Goal: Task Accomplishment & Management: Manage account settings

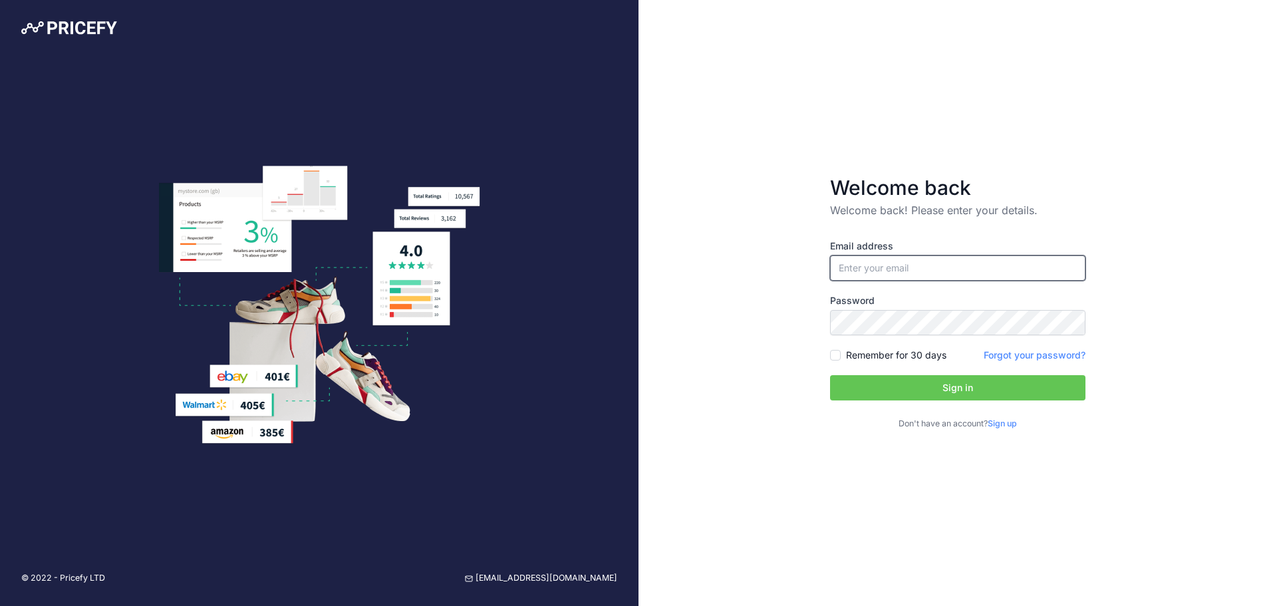
click at [887, 272] on input "email" at bounding box center [957, 267] width 255 height 25
type input "[EMAIL_ADDRESS][DOMAIN_NAME]"
click at [958, 368] on div "Email address sales@pro-m.com Password Remember for 30 days Sign up" at bounding box center [957, 335] width 255 height 191
click at [964, 377] on button "Sign in" at bounding box center [957, 387] width 255 height 25
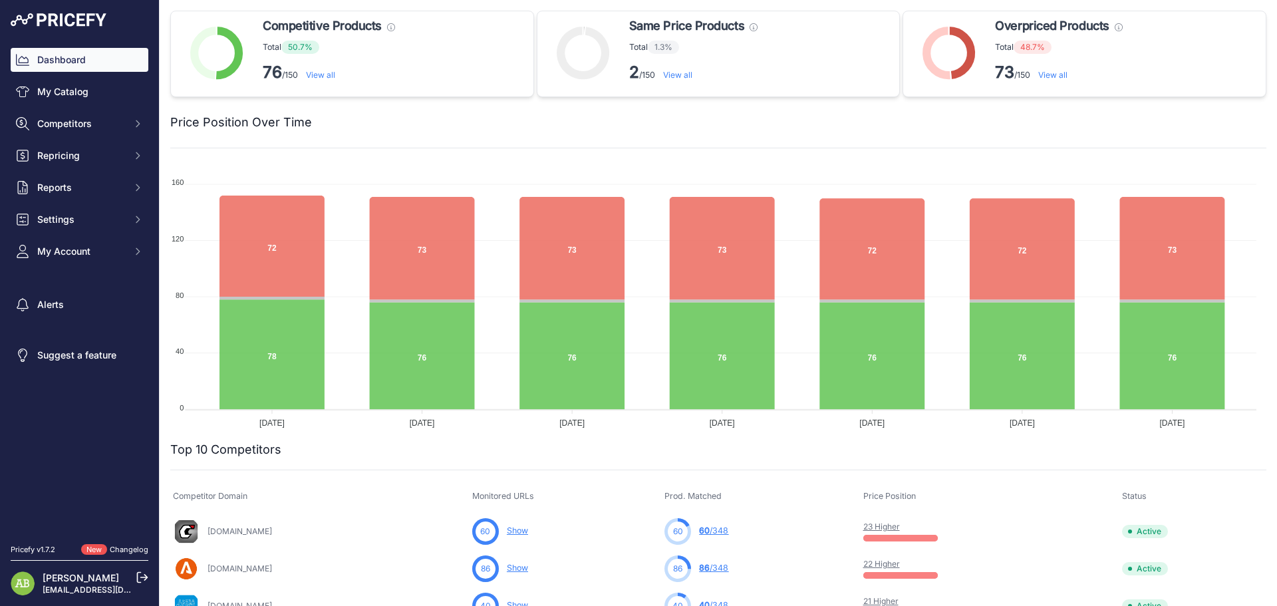
click at [1060, 75] on link "View all" at bounding box center [1053, 75] width 29 height 10
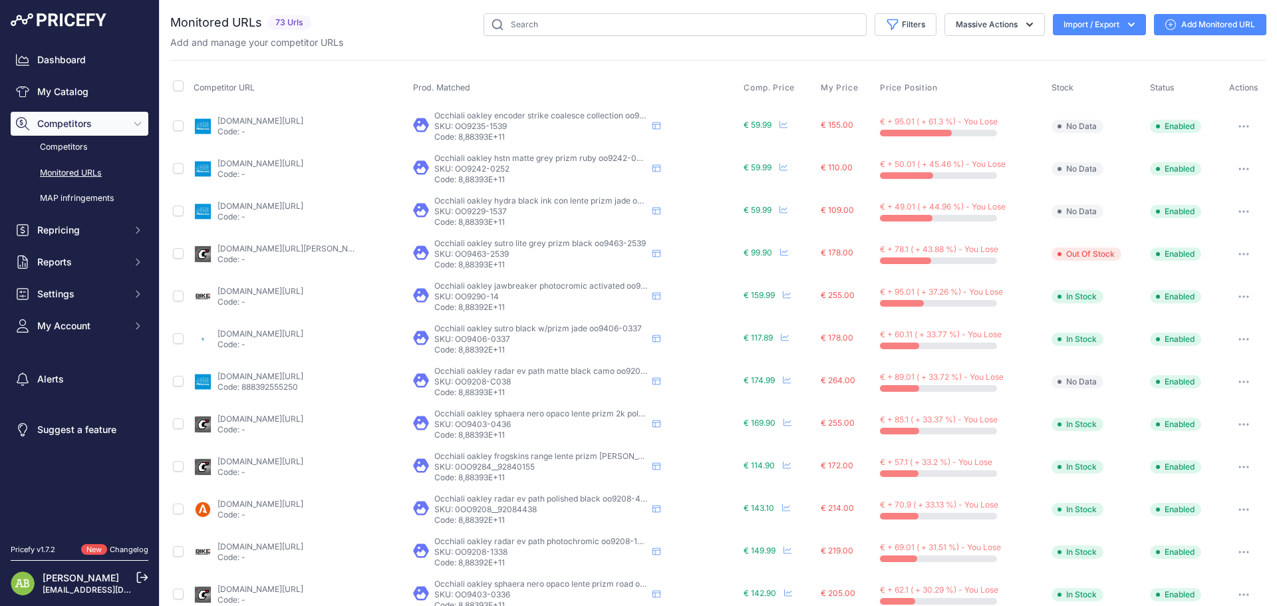
click at [1128, 24] on icon "button" at bounding box center [1131, 25] width 7 height 4
click at [178, 86] on input "checkbox" at bounding box center [178, 85] width 11 height 11
checkbox input "true"
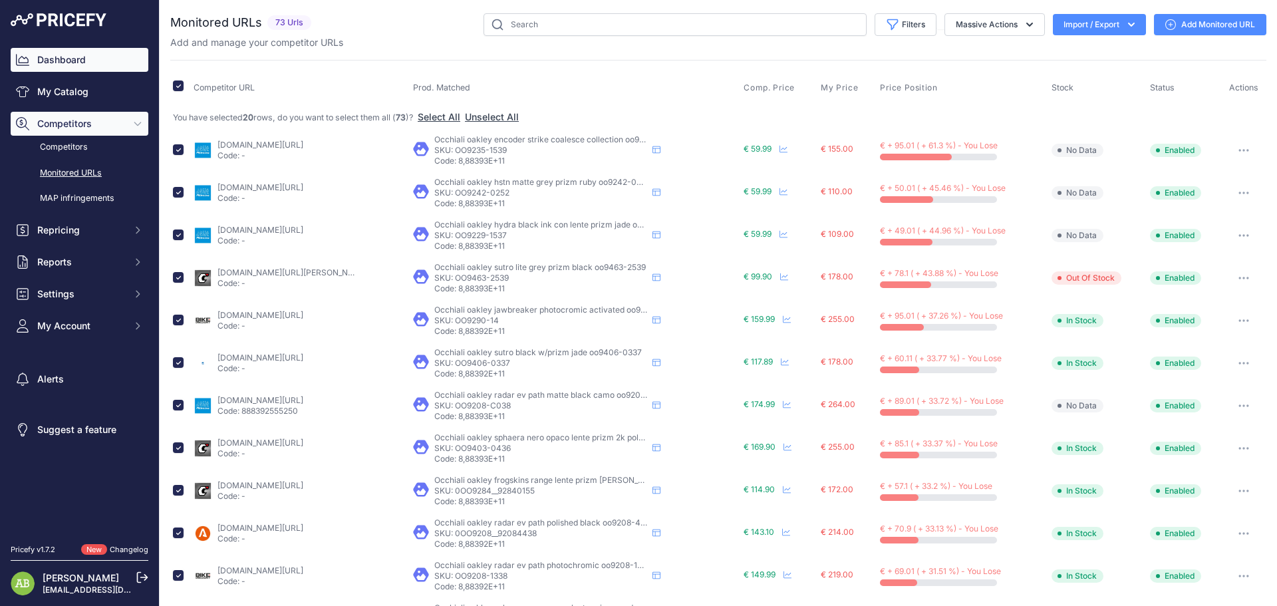
click at [108, 57] on link "Dashboard" at bounding box center [80, 60] width 138 height 24
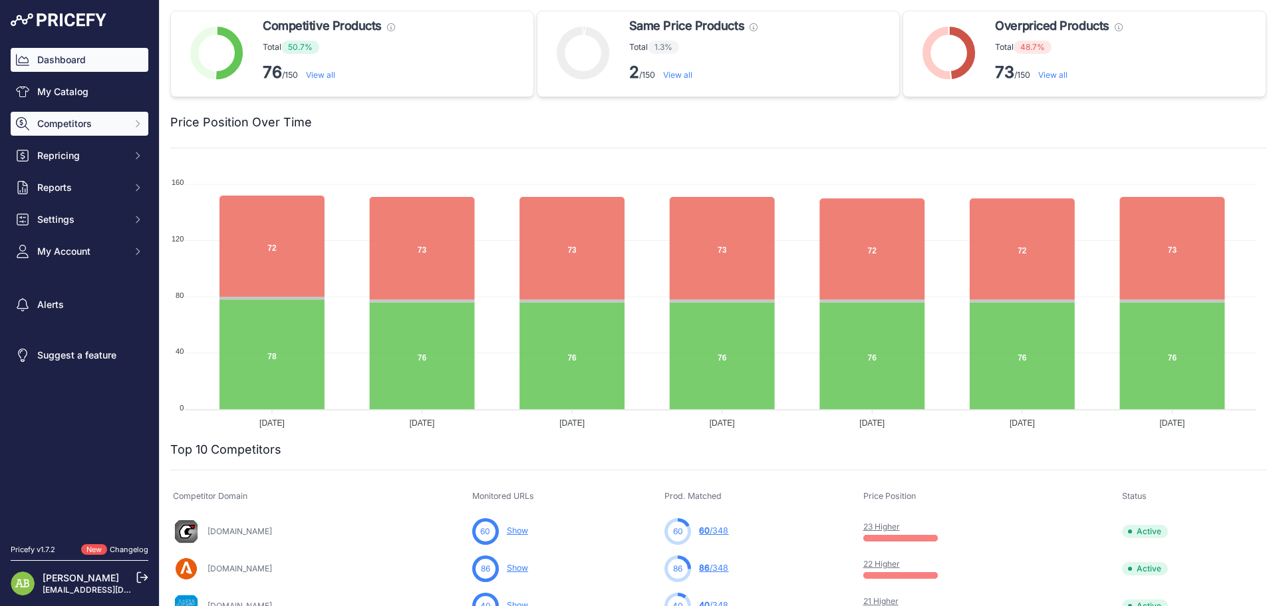
click at [102, 133] on button "Competitors" at bounding box center [80, 124] width 138 height 24
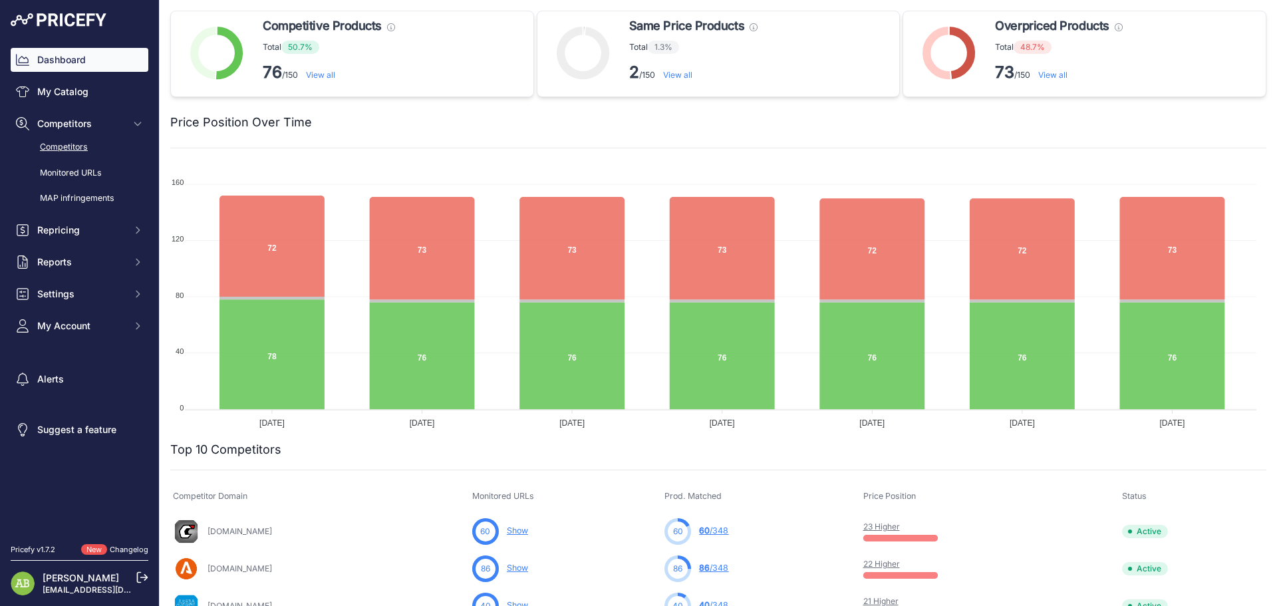
click at [107, 152] on link "Competitors" at bounding box center [80, 147] width 138 height 23
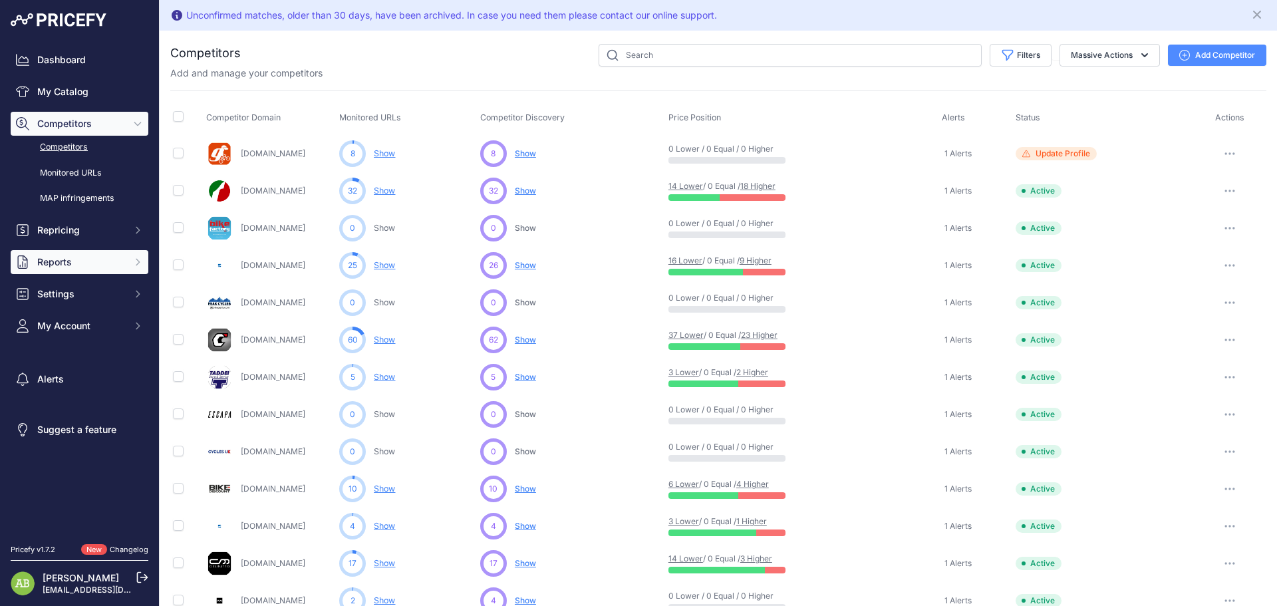
click at [112, 253] on button "Reports" at bounding box center [80, 262] width 138 height 24
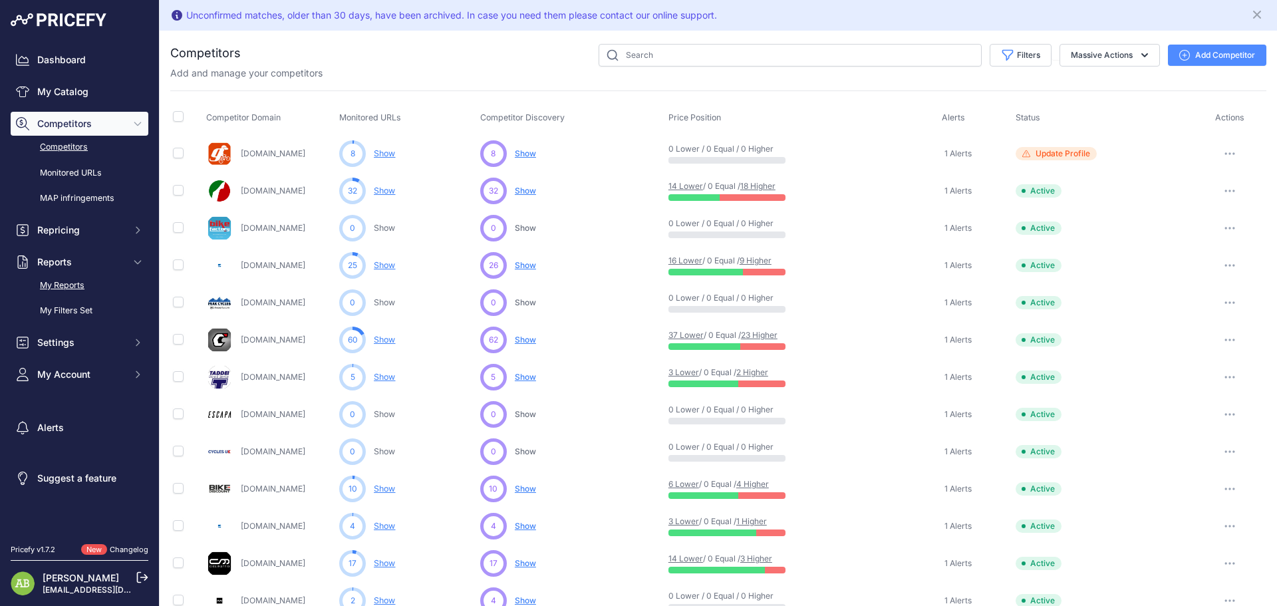
click at [91, 287] on link "My Reports" at bounding box center [80, 285] width 138 height 23
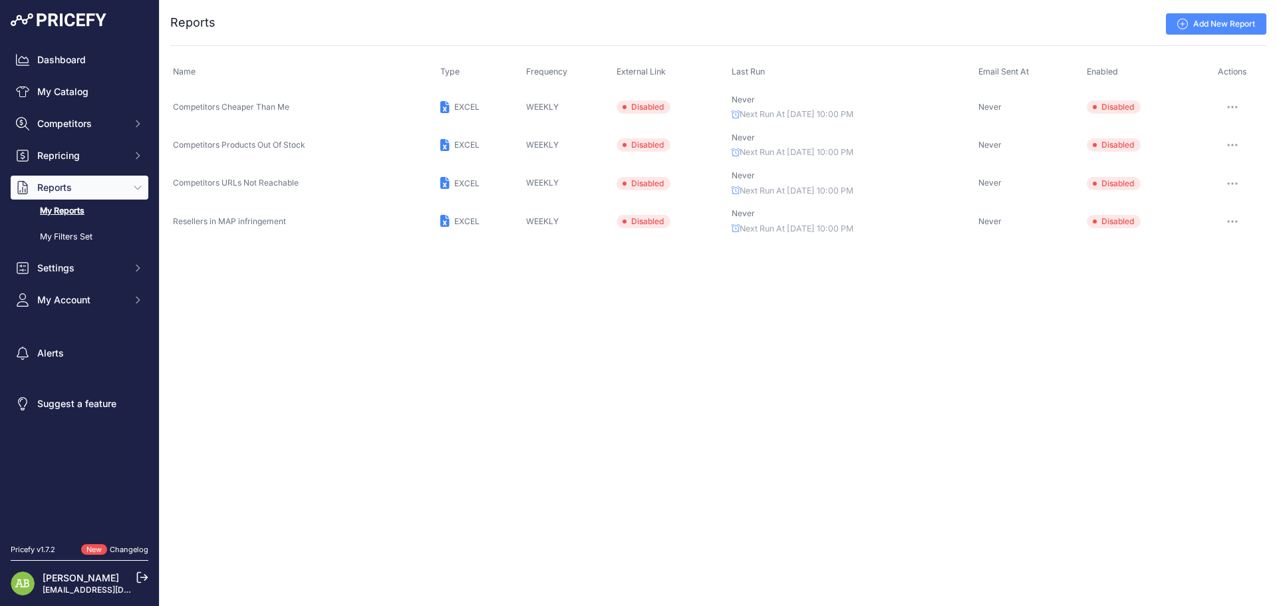
click at [1233, 108] on icon "button" at bounding box center [1233, 106] width 1 height 1
click at [909, 325] on div "Close You are not connected to the internet. ..." at bounding box center [719, 303] width 1118 height 606
click at [112, 62] on link "Dashboard" at bounding box center [80, 60] width 138 height 24
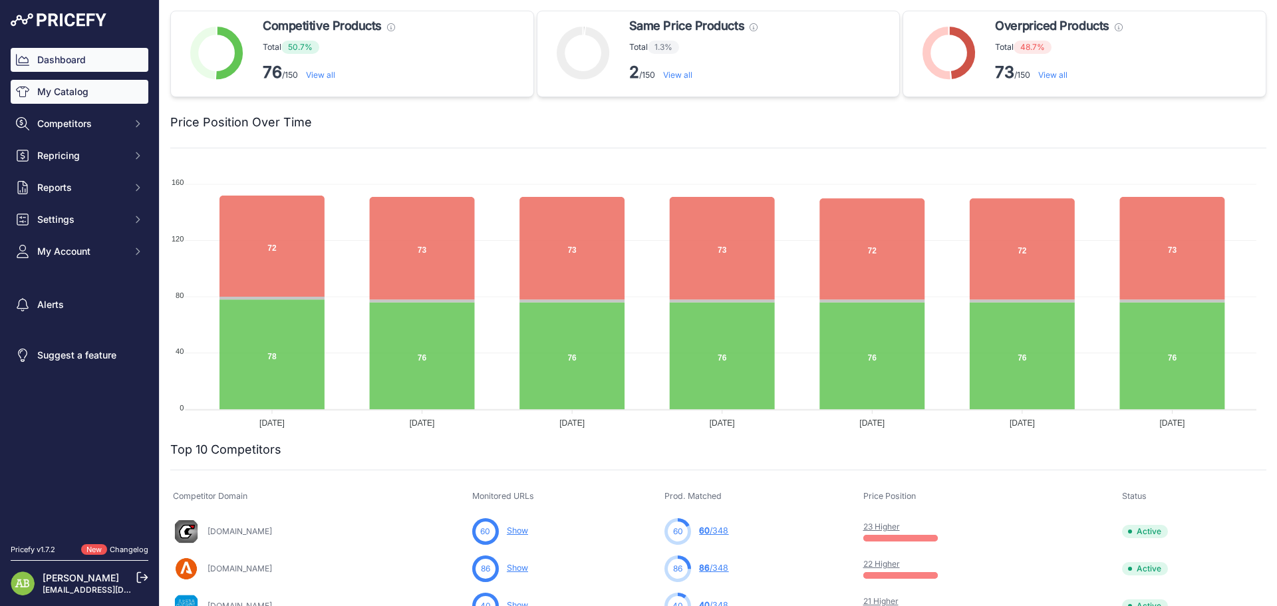
click at [96, 92] on link "My Catalog" at bounding box center [80, 92] width 138 height 24
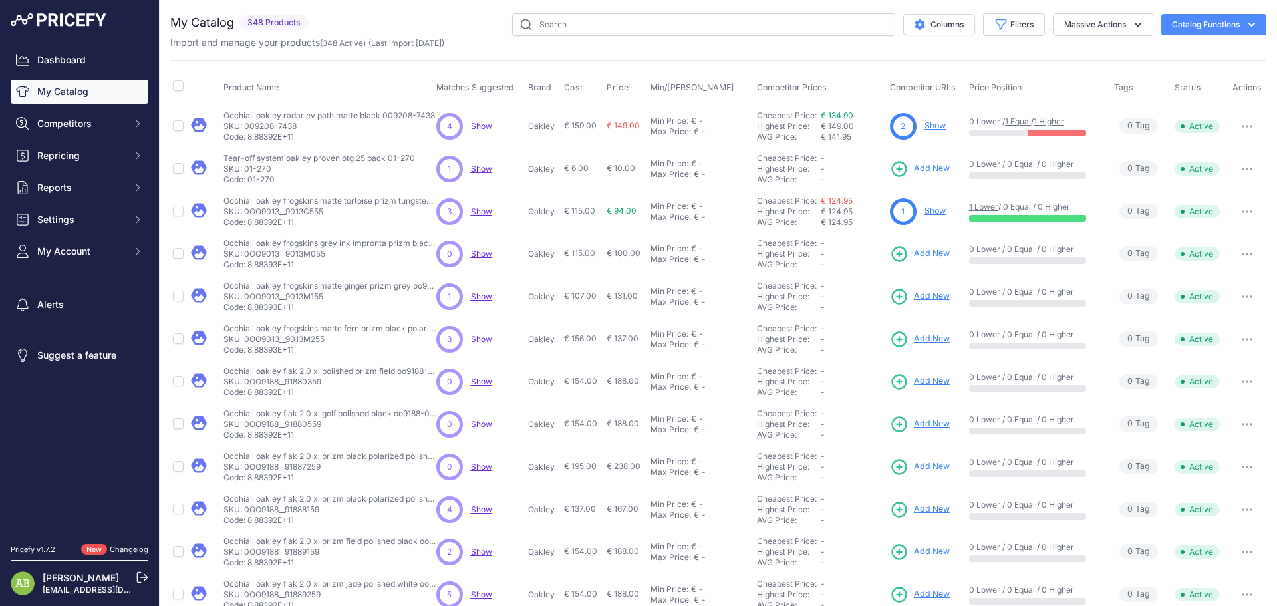
click at [1245, 31] on icon "button" at bounding box center [1251, 24] width 13 height 13
click at [1132, 26] on icon "button" at bounding box center [1138, 24] width 13 height 13
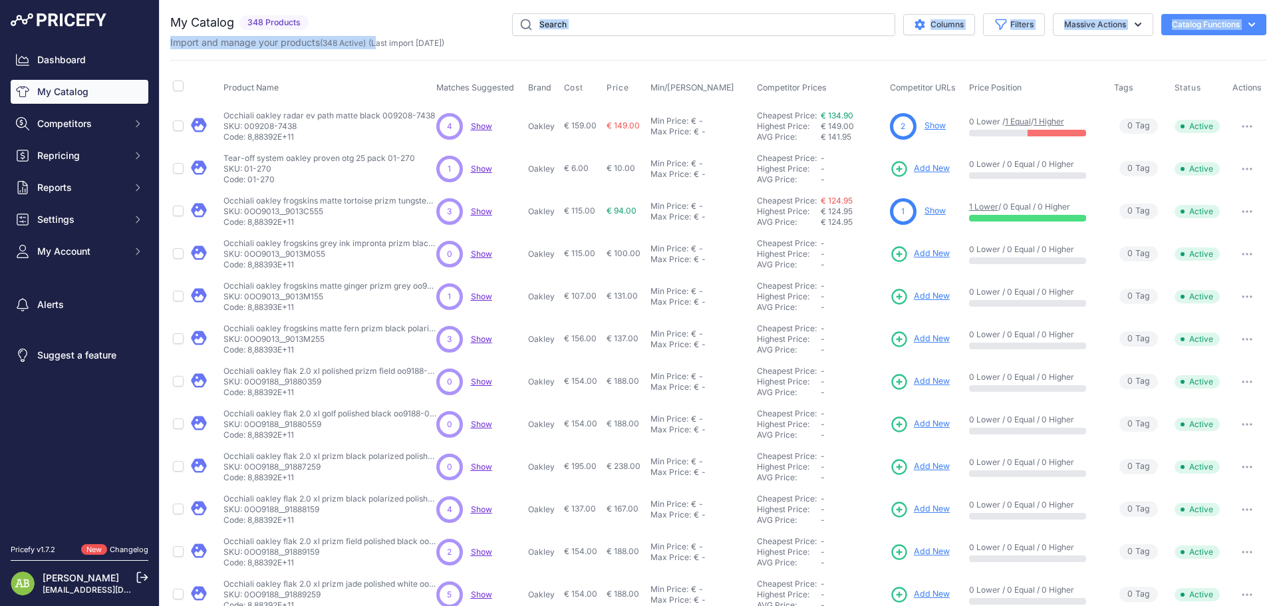
drag, startPoint x: 406, startPoint y: 38, endPoint x: 426, endPoint y: 35, distance: 19.5
click at [426, 35] on div "My Catalog 348 Products" at bounding box center [718, 31] width 1096 height 36
click at [426, 35] on div "Columns Filters Status All Status Only Enabled Only Disabled" at bounding box center [790, 24] width 953 height 23
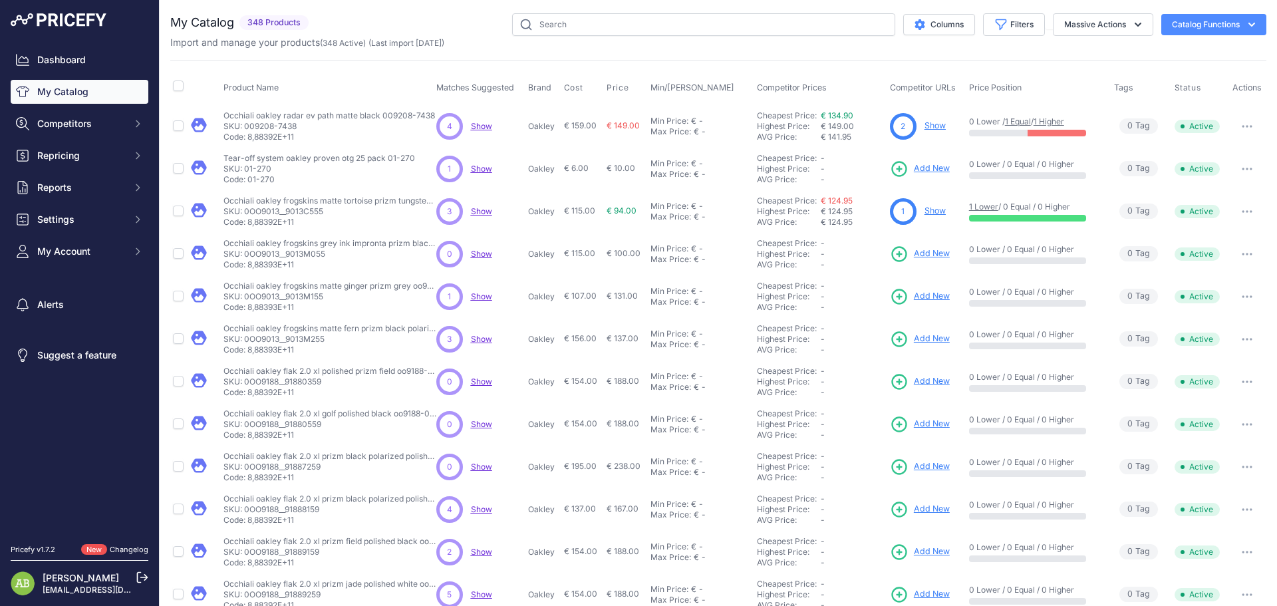
click at [1245, 19] on icon "button" at bounding box center [1251, 24] width 13 height 13
click at [1118, 21] on button "Massive Actions" at bounding box center [1103, 24] width 100 height 23
click at [102, 69] on link "Dashboard" at bounding box center [80, 60] width 138 height 24
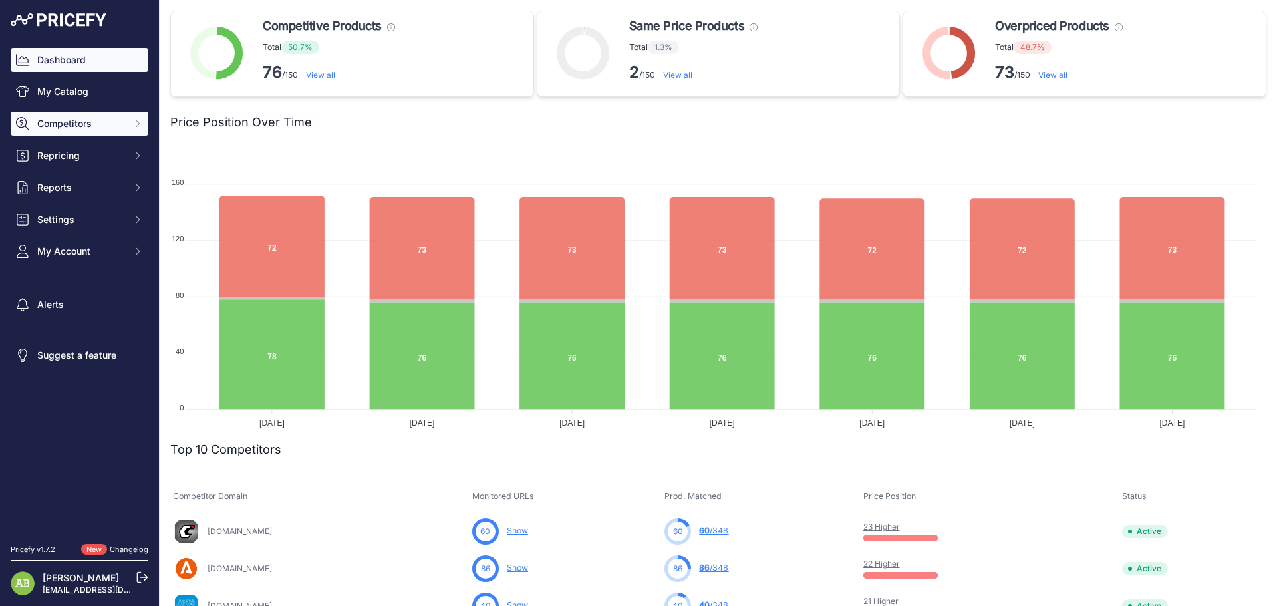
click at [120, 130] on span "Competitors" at bounding box center [80, 123] width 87 height 13
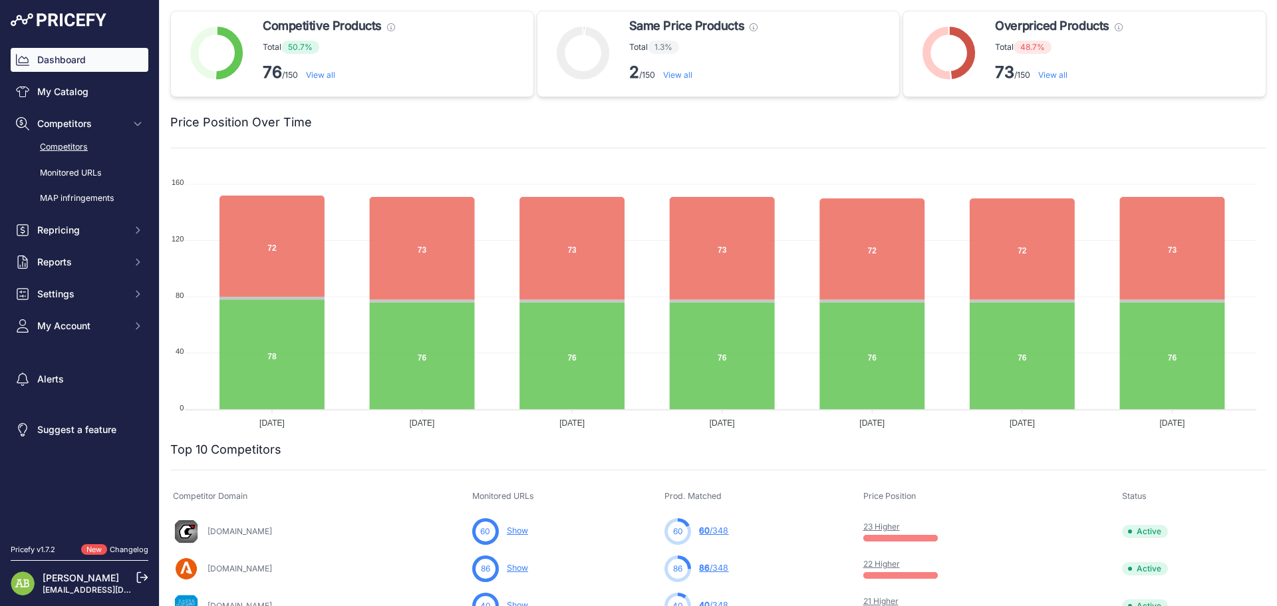
click at [121, 146] on link "Competitors" at bounding box center [80, 147] width 138 height 23
click at [80, 178] on link "Monitored URLs" at bounding box center [80, 173] width 138 height 23
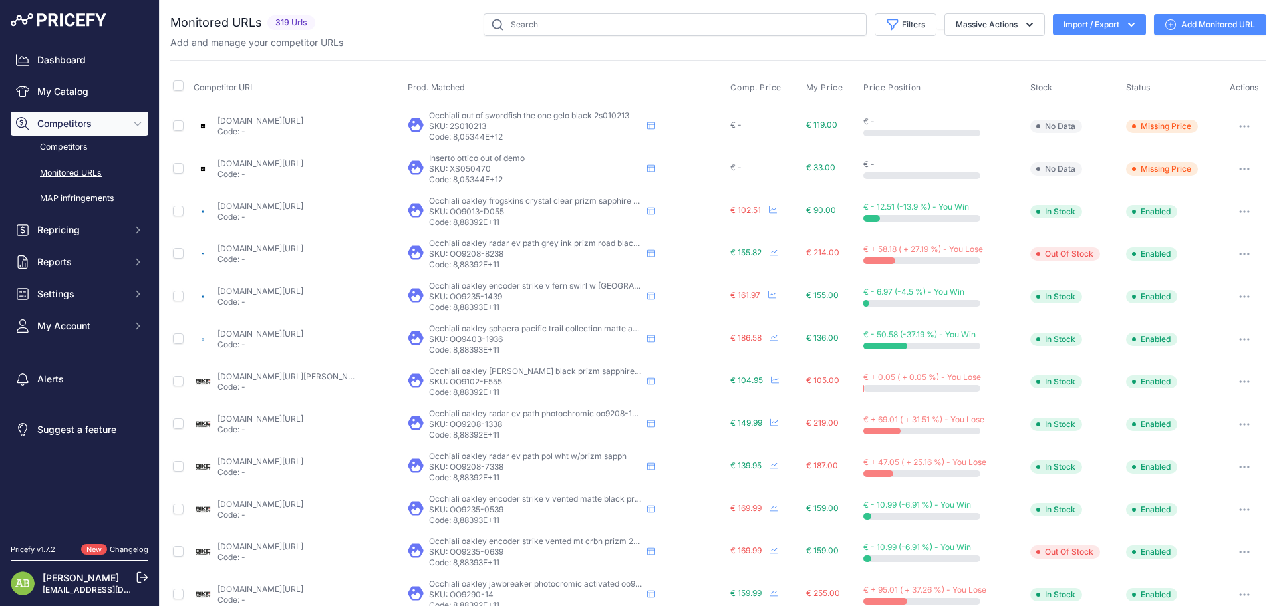
drag, startPoint x: 1136, startPoint y: 126, endPoint x: 1185, endPoint y: 140, distance: 51.0
click at [1185, 140] on td "Missing Price" at bounding box center [1173, 125] width 98 height 43
drag, startPoint x: 1162, startPoint y: 122, endPoint x: 1142, endPoint y: 122, distance: 20.0
click at [1142, 122] on span "Missing Price" at bounding box center [1162, 126] width 72 height 13
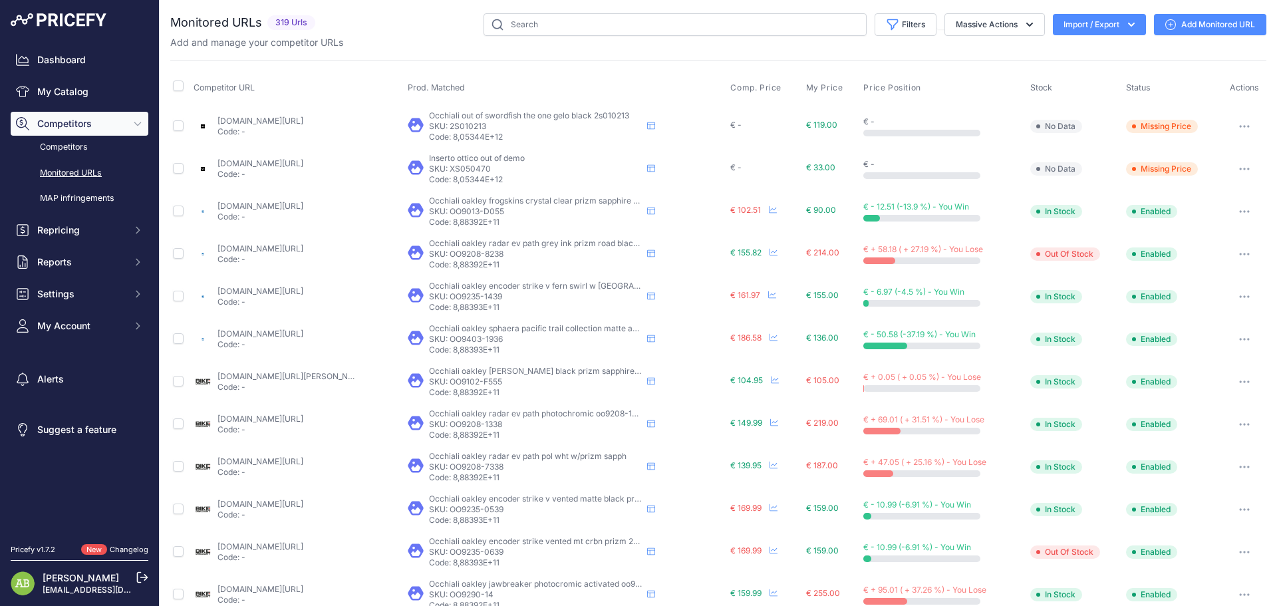
click at [1142, 122] on span "Missing Price" at bounding box center [1162, 126] width 72 height 13
click at [1143, 122] on span "Missing Price" at bounding box center [1162, 126] width 72 height 13
click at [1148, 125] on span "Missing Price" at bounding box center [1162, 126] width 72 height 13
drag, startPoint x: 1148, startPoint y: 125, endPoint x: 1179, endPoint y: 143, distance: 35.5
click at [1179, 142] on td "Missing Price" at bounding box center [1173, 125] width 98 height 43
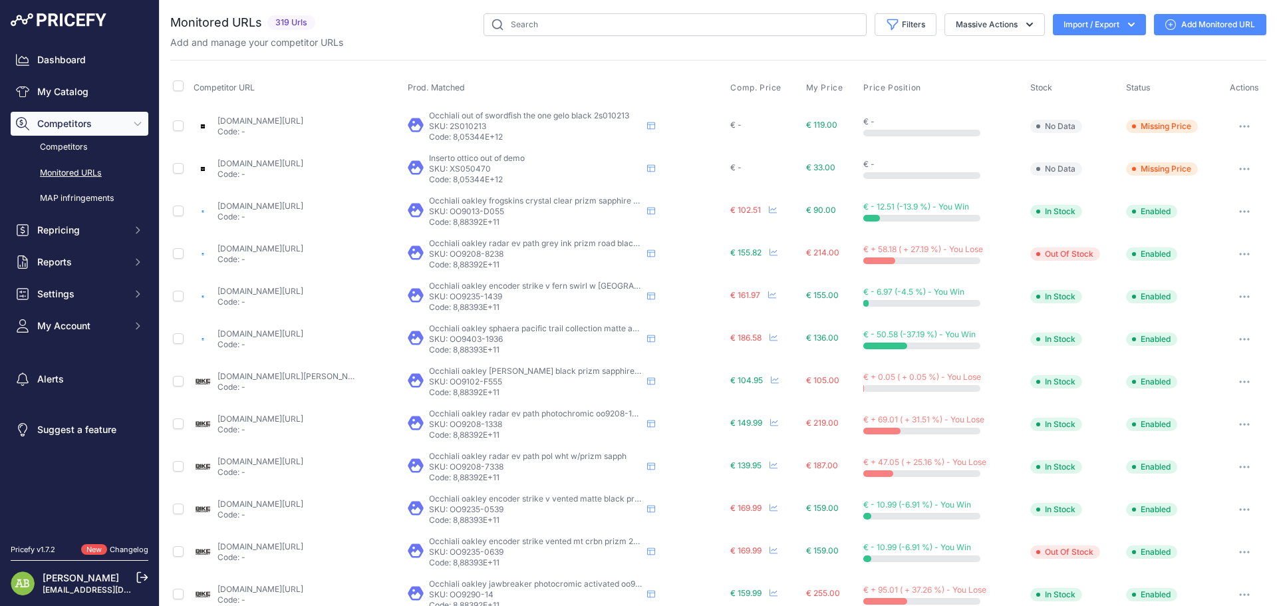
click at [1159, 125] on span "Missing Price" at bounding box center [1162, 126] width 72 height 13
click at [1119, 32] on button "Import / Export" at bounding box center [1099, 24] width 93 height 21
click at [935, 42] on div "Add and manage your competitor URLs" at bounding box center [718, 42] width 1096 height 13
click at [1023, 21] on icon "button" at bounding box center [1029, 24] width 13 height 13
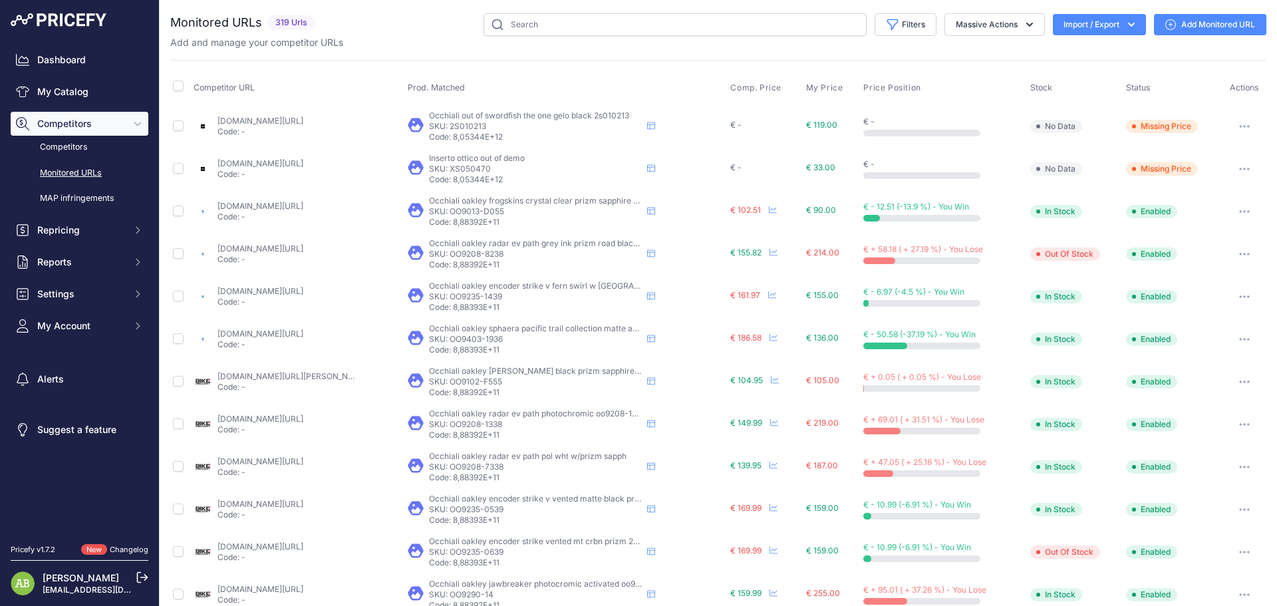
click at [1126, 23] on icon "button" at bounding box center [1131, 24] width 13 height 13
click at [1084, 74] on div "Export" at bounding box center [1098, 77] width 106 height 24
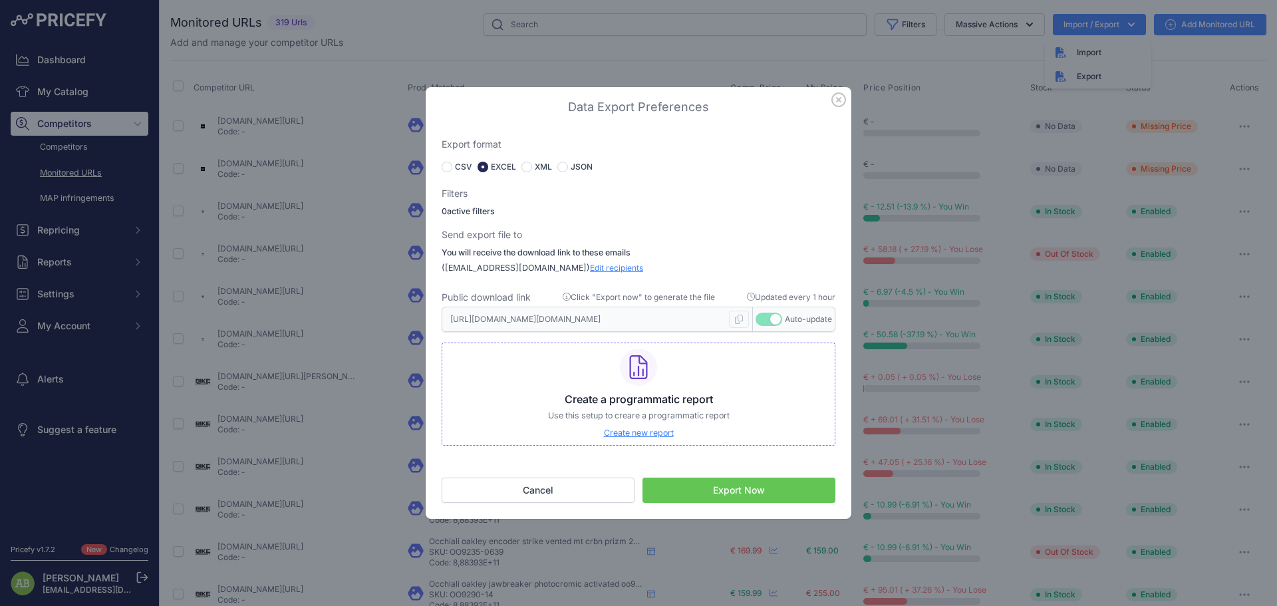
click at [766, 320] on button "button" at bounding box center [769, 319] width 27 height 13
click at [724, 495] on button "Export Now" at bounding box center [739, 490] width 193 height 25
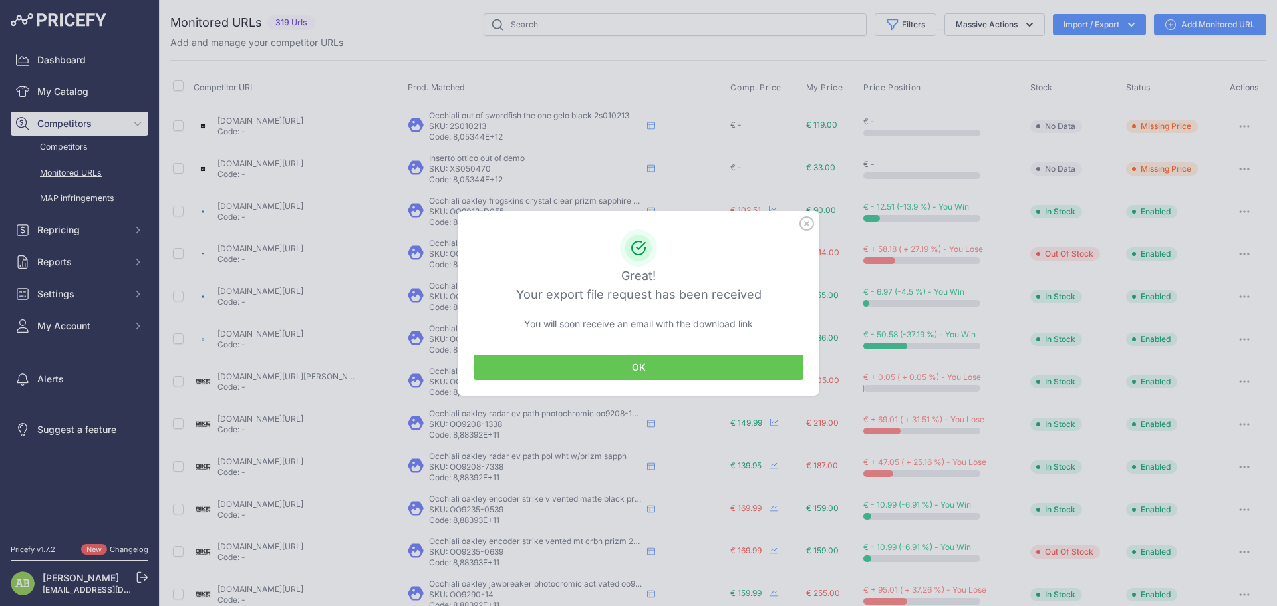
click at [673, 361] on button "OK" at bounding box center [639, 367] width 330 height 25
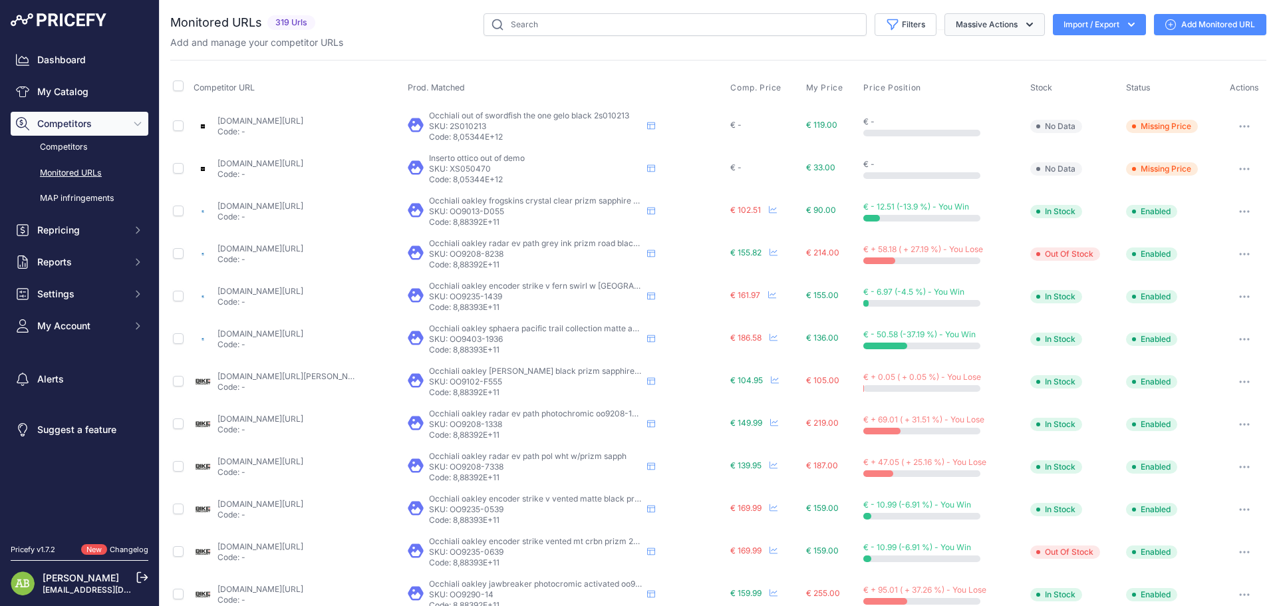
click at [1024, 21] on icon "button" at bounding box center [1029, 24] width 13 height 13
click at [1023, 20] on icon "button" at bounding box center [1029, 24] width 13 height 13
click at [106, 258] on span "Reports" at bounding box center [80, 261] width 87 height 13
click at [98, 289] on link "My Reports" at bounding box center [80, 285] width 138 height 23
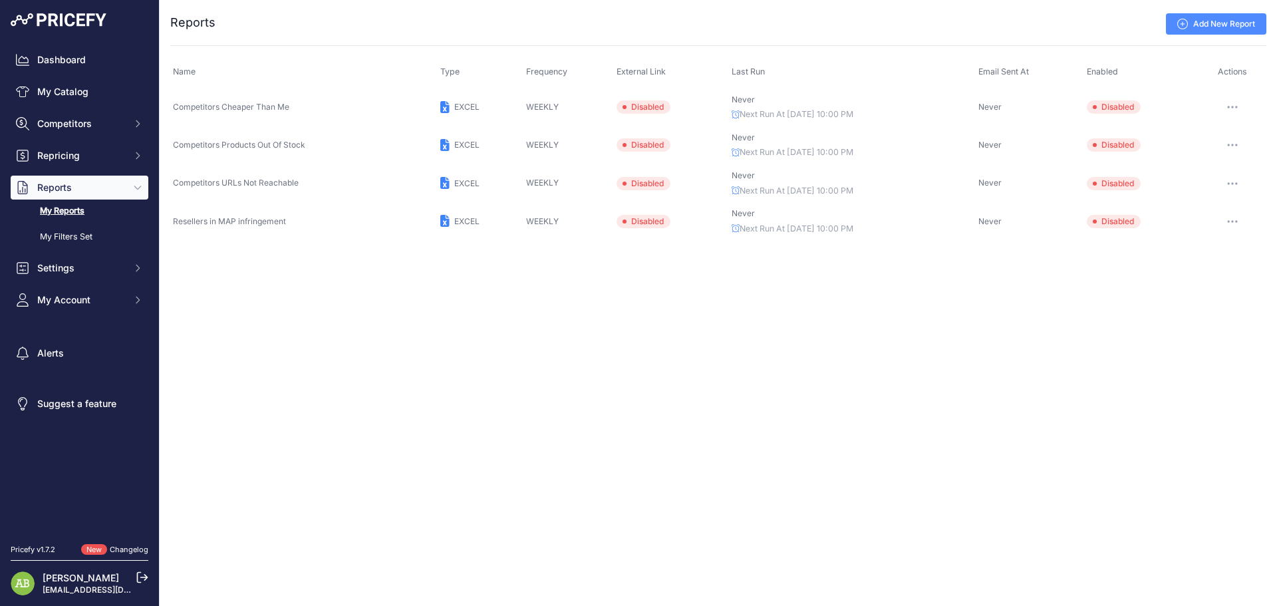
click at [685, 428] on div "Close You are not connected to the internet. ..." at bounding box center [719, 303] width 1118 height 606
click at [682, 406] on div "Close You are not connected to the internet. ..." at bounding box center [719, 303] width 1118 height 606
